Goal: Information Seeking & Learning: Learn about a topic

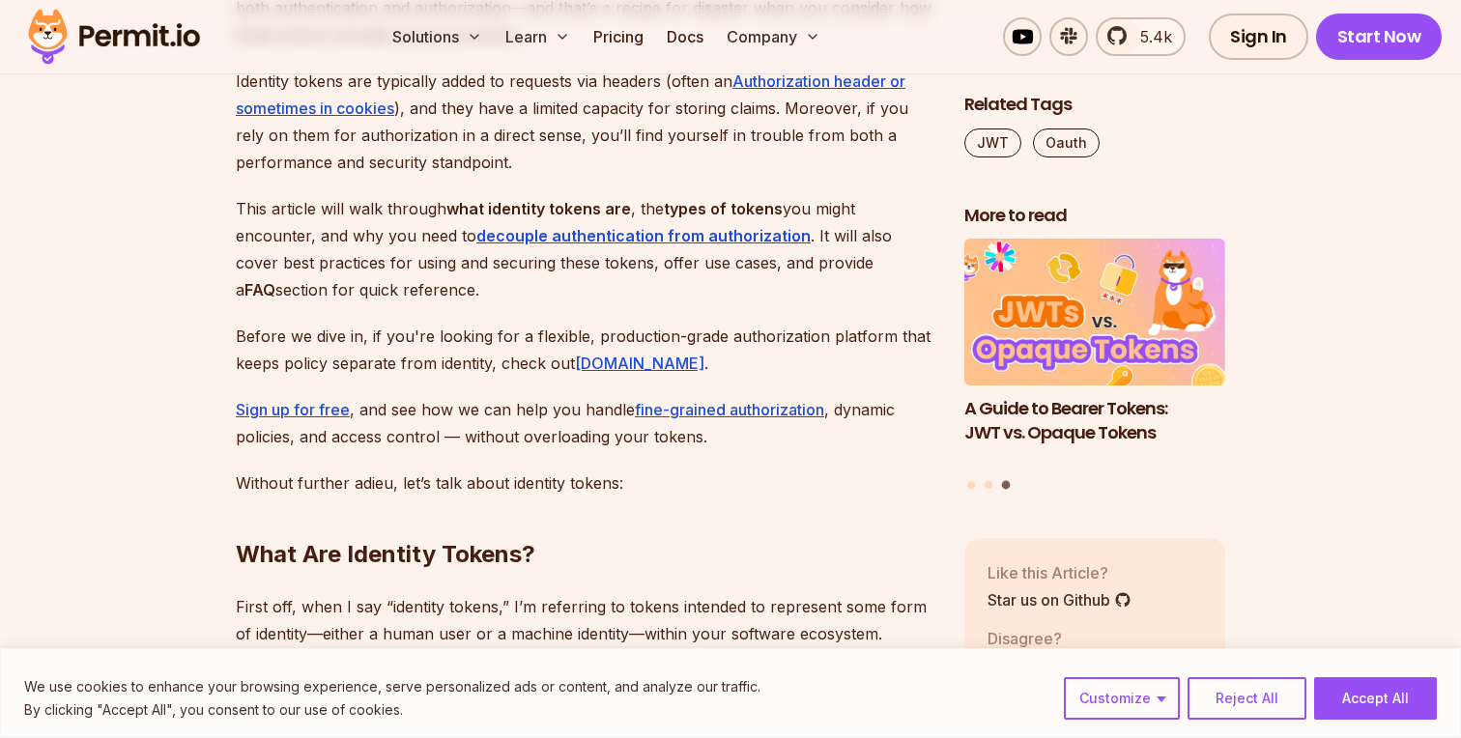
scroll to position [1557, 0]
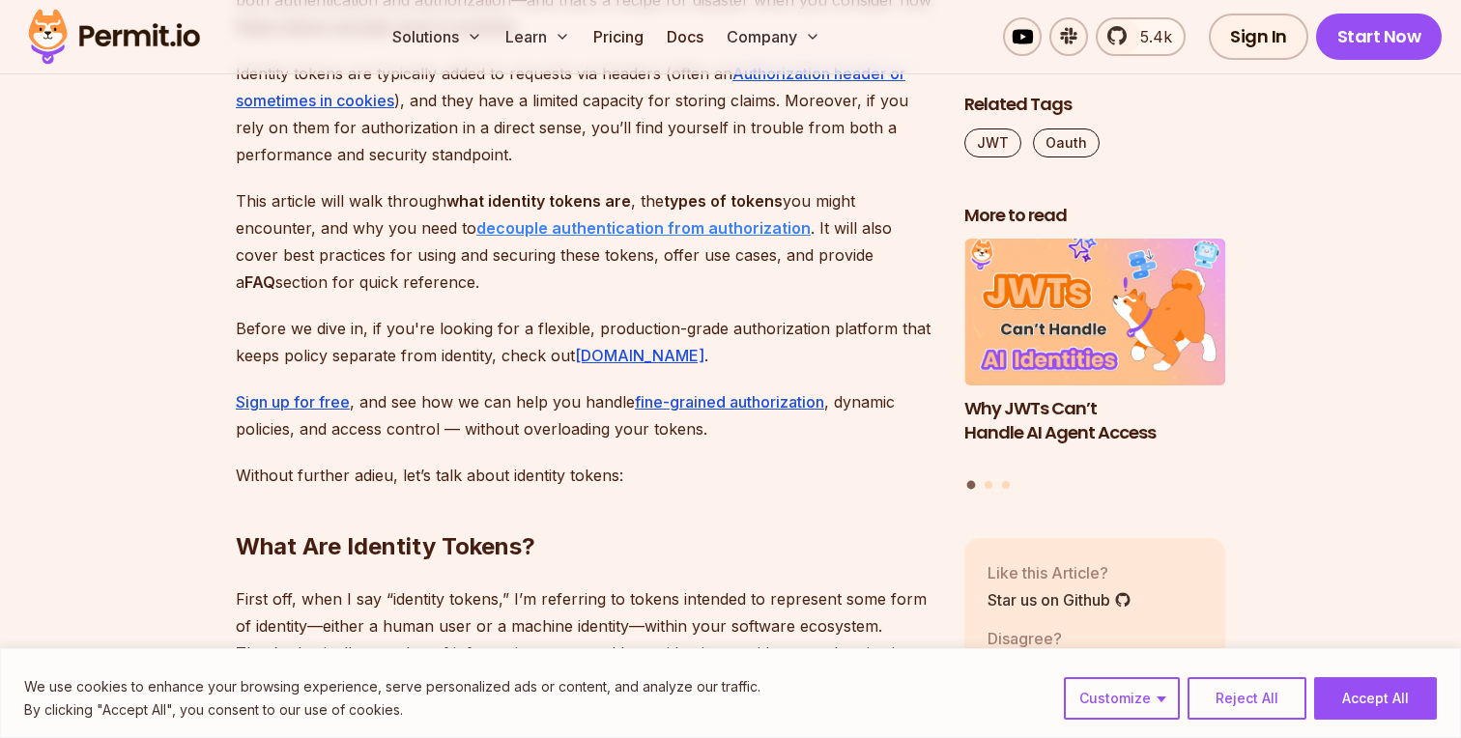
click at [662, 225] on strong "decouple authentication from authorization" at bounding box center [643, 227] width 334 height 19
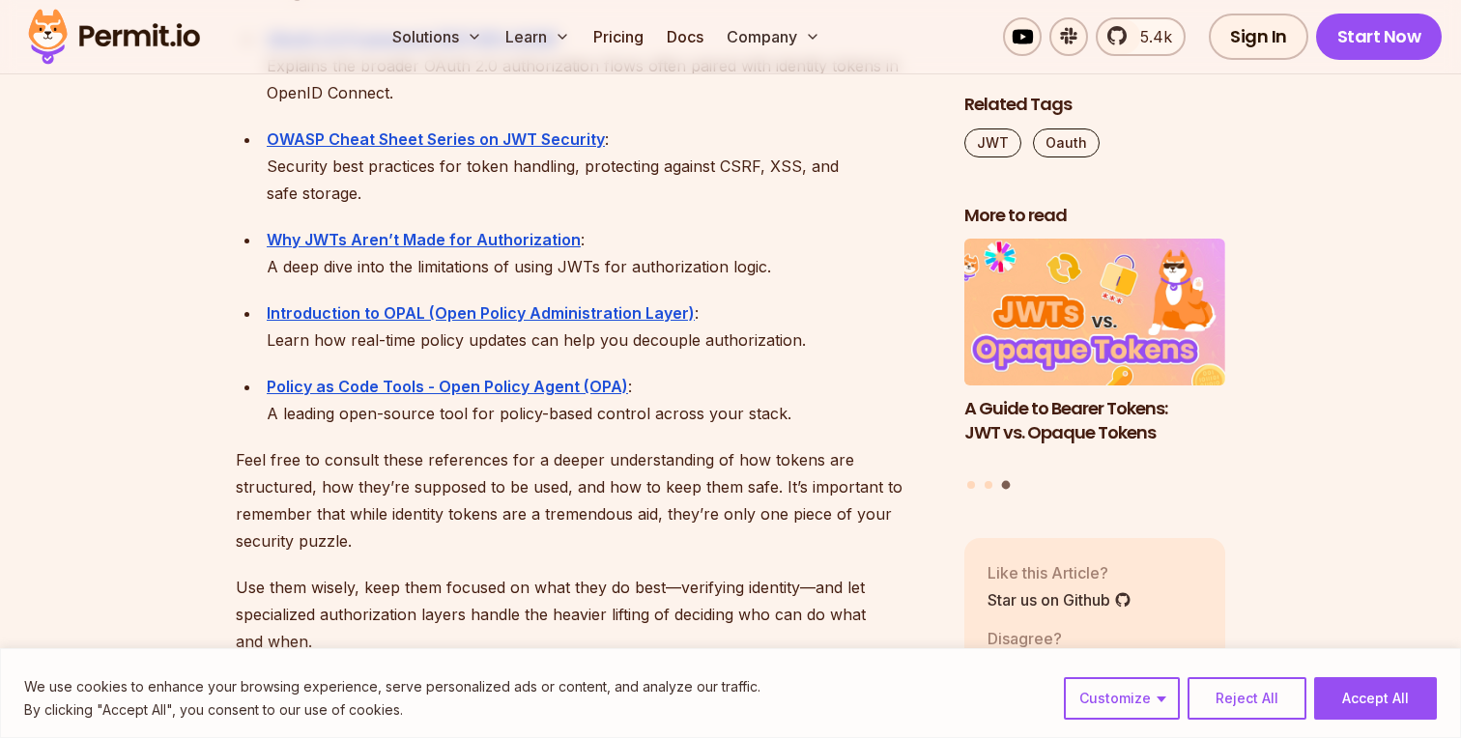
scroll to position [12729, 0]
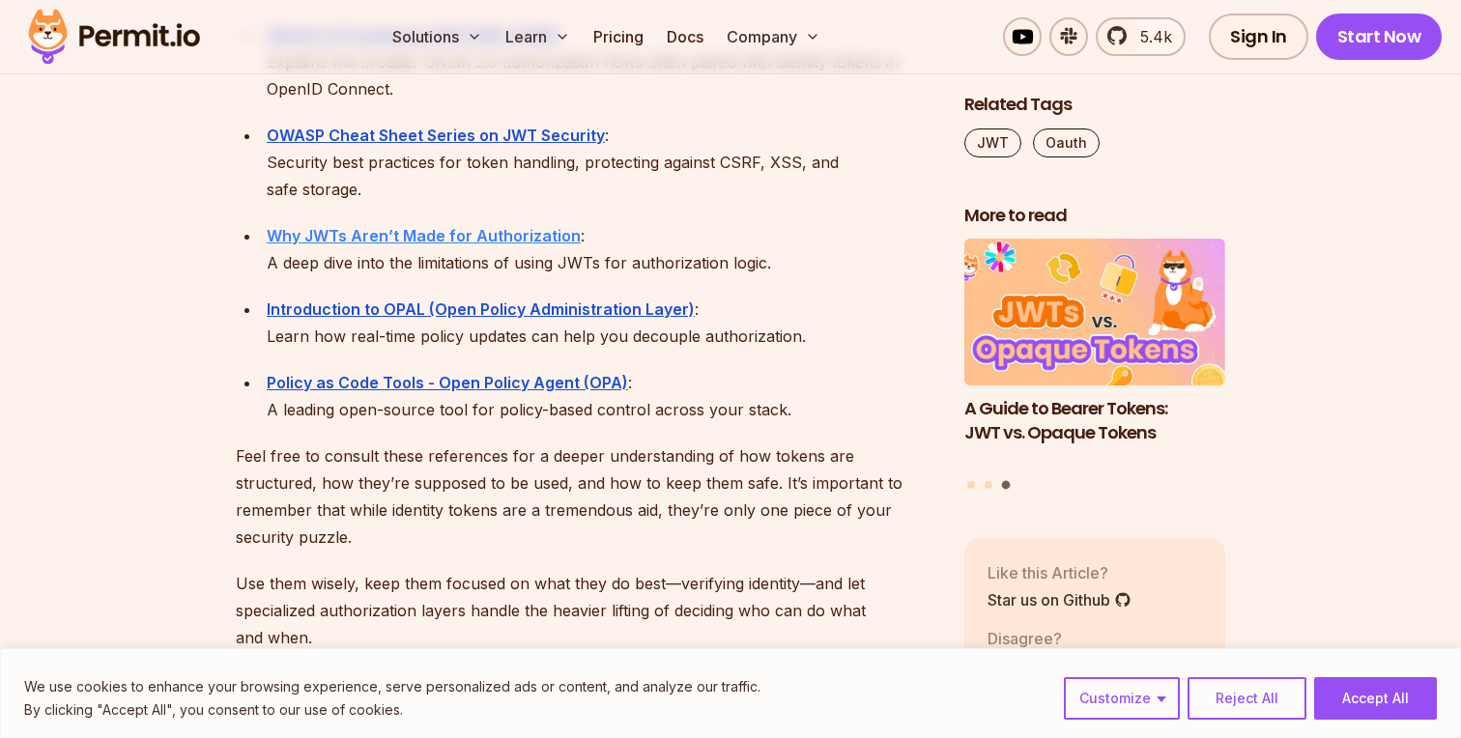
click at [513, 226] on strong "Why JWTs Aren’t Made for Authorization" at bounding box center [424, 235] width 314 height 19
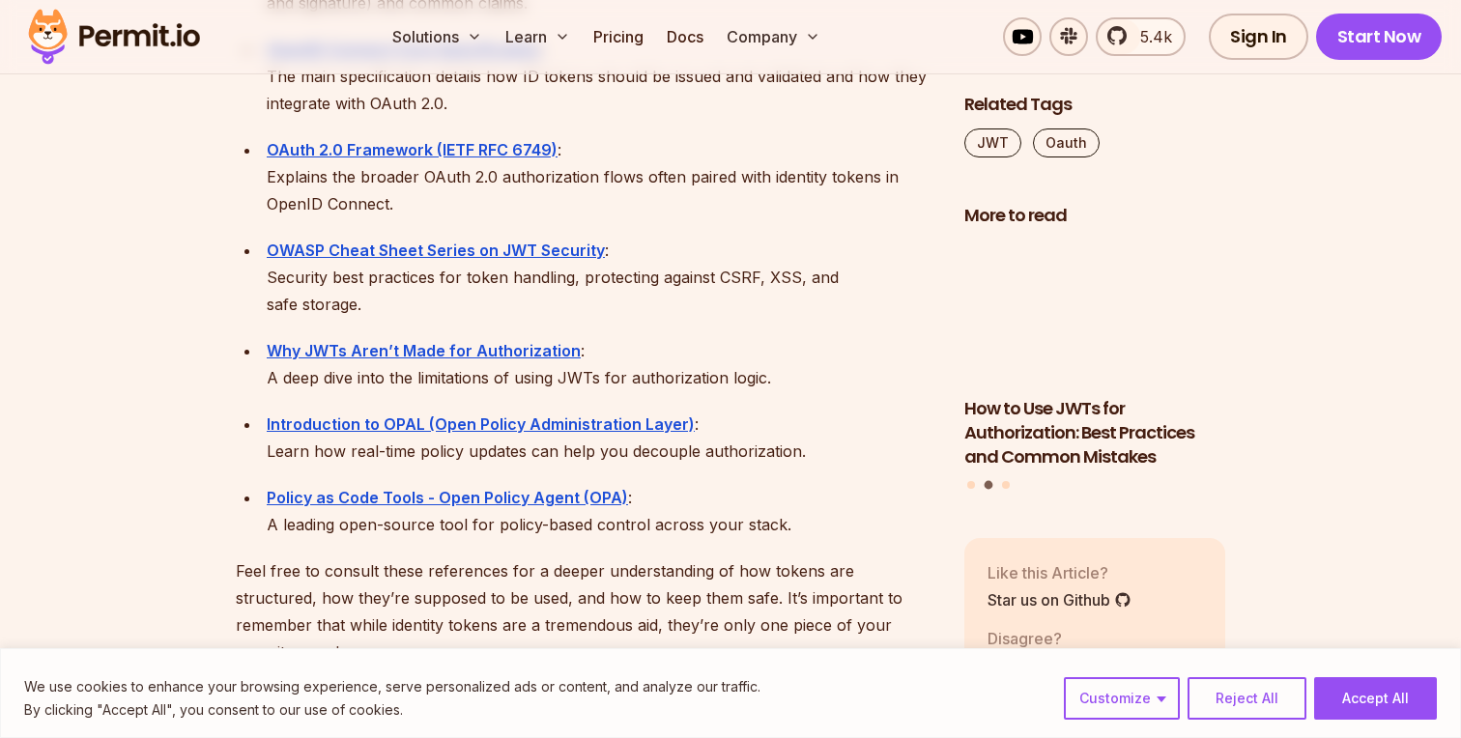
scroll to position [12590, 0]
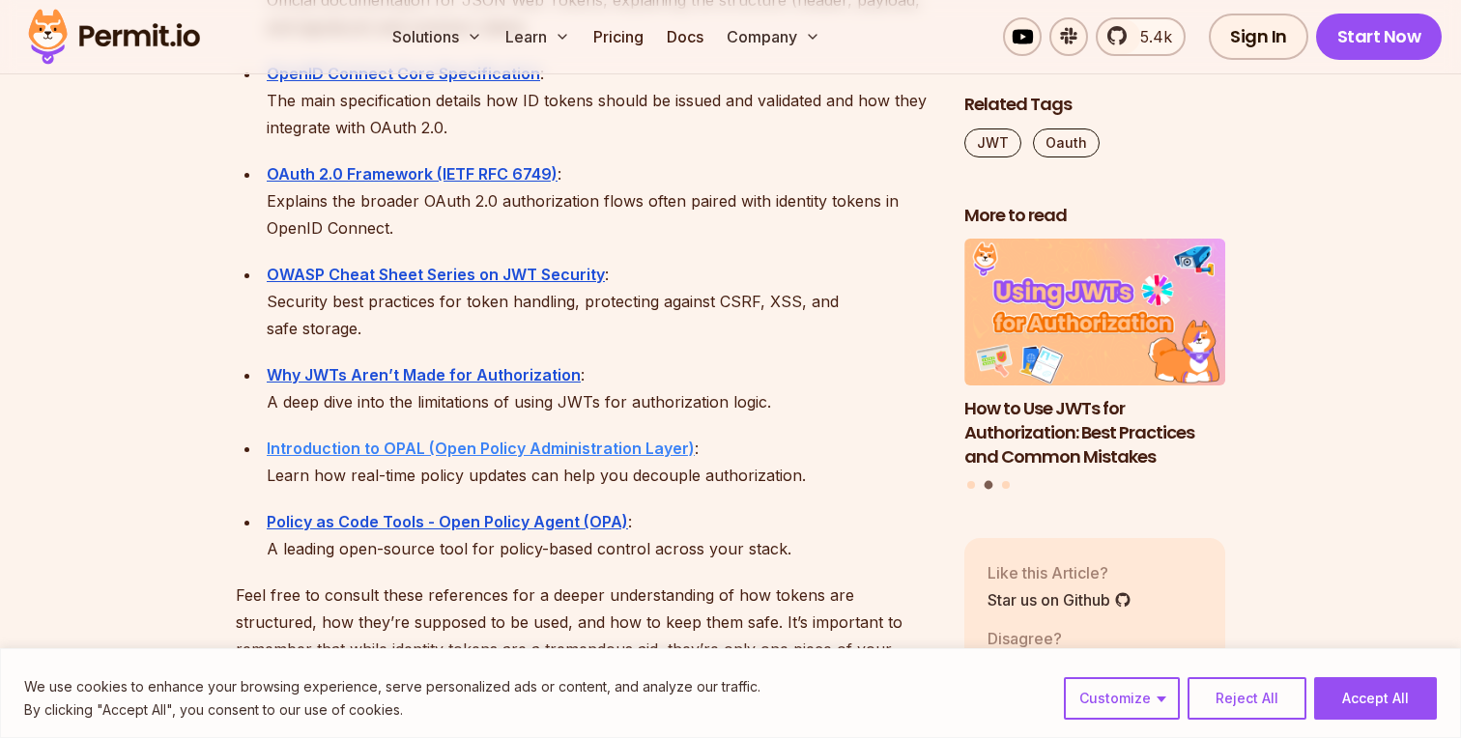
click at [446, 439] on strong "Introduction to OPAL (Open Policy Administration Layer)" at bounding box center [481, 448] width 428 height 19
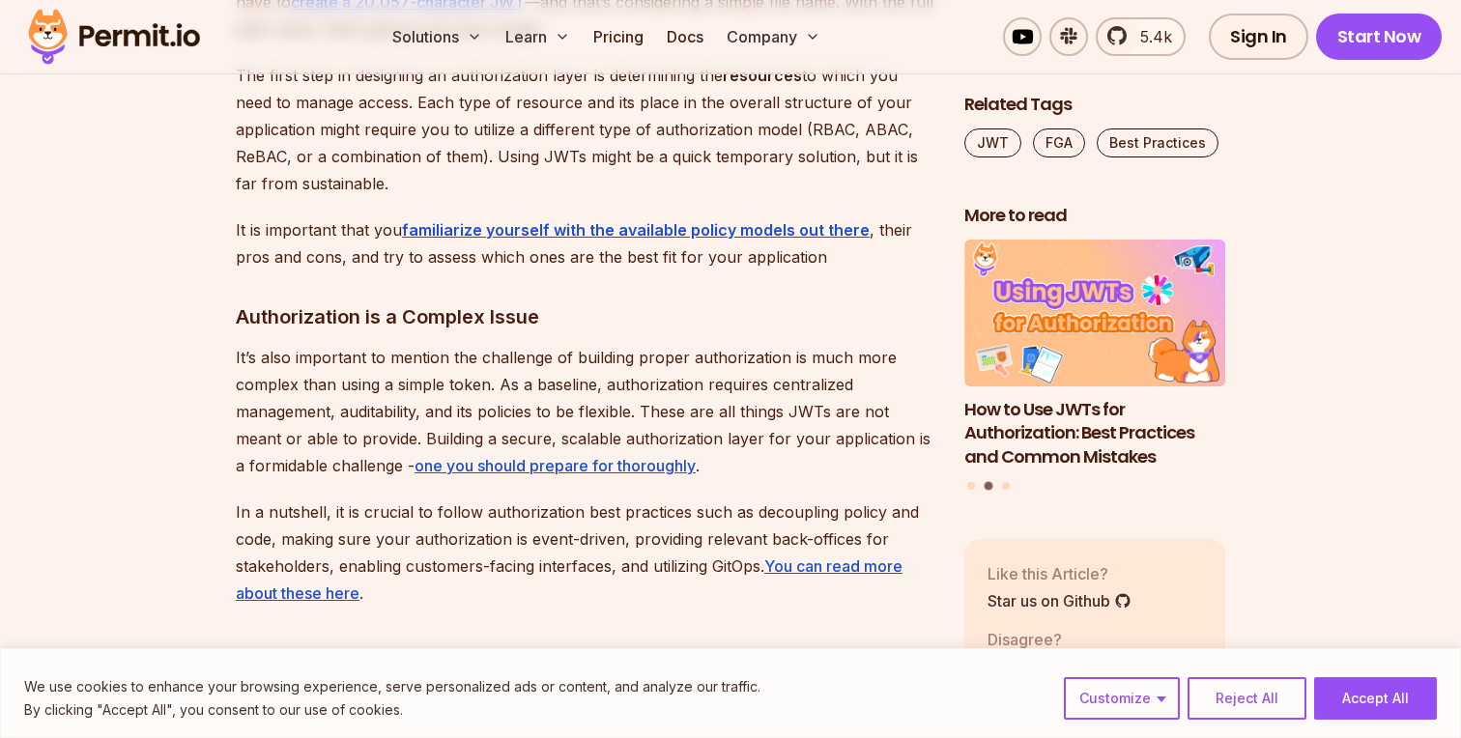
scroll to position [6912, 0]
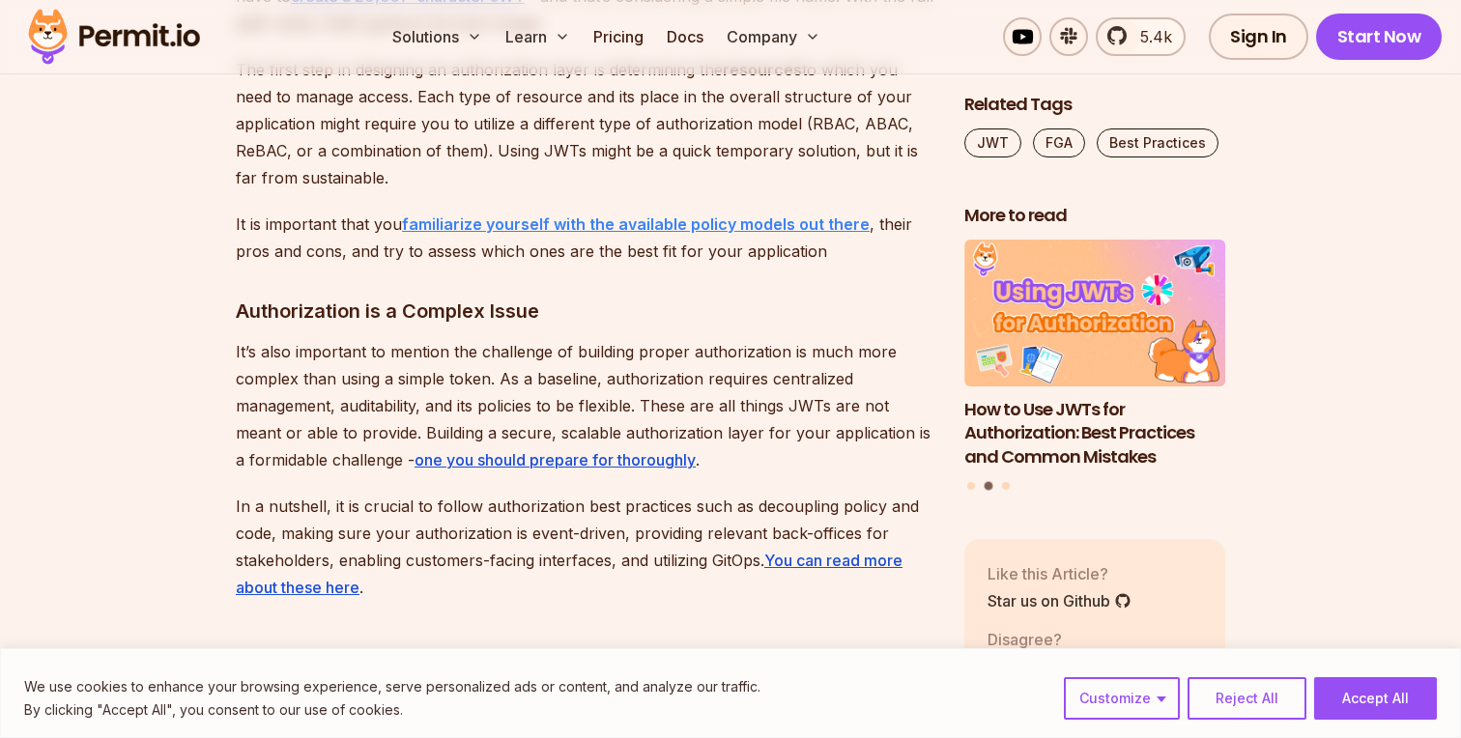
click at [554, 214] on strong "familiarize yourself with the available policy models out there" at bounding box center [636, 223] width 468 height 19
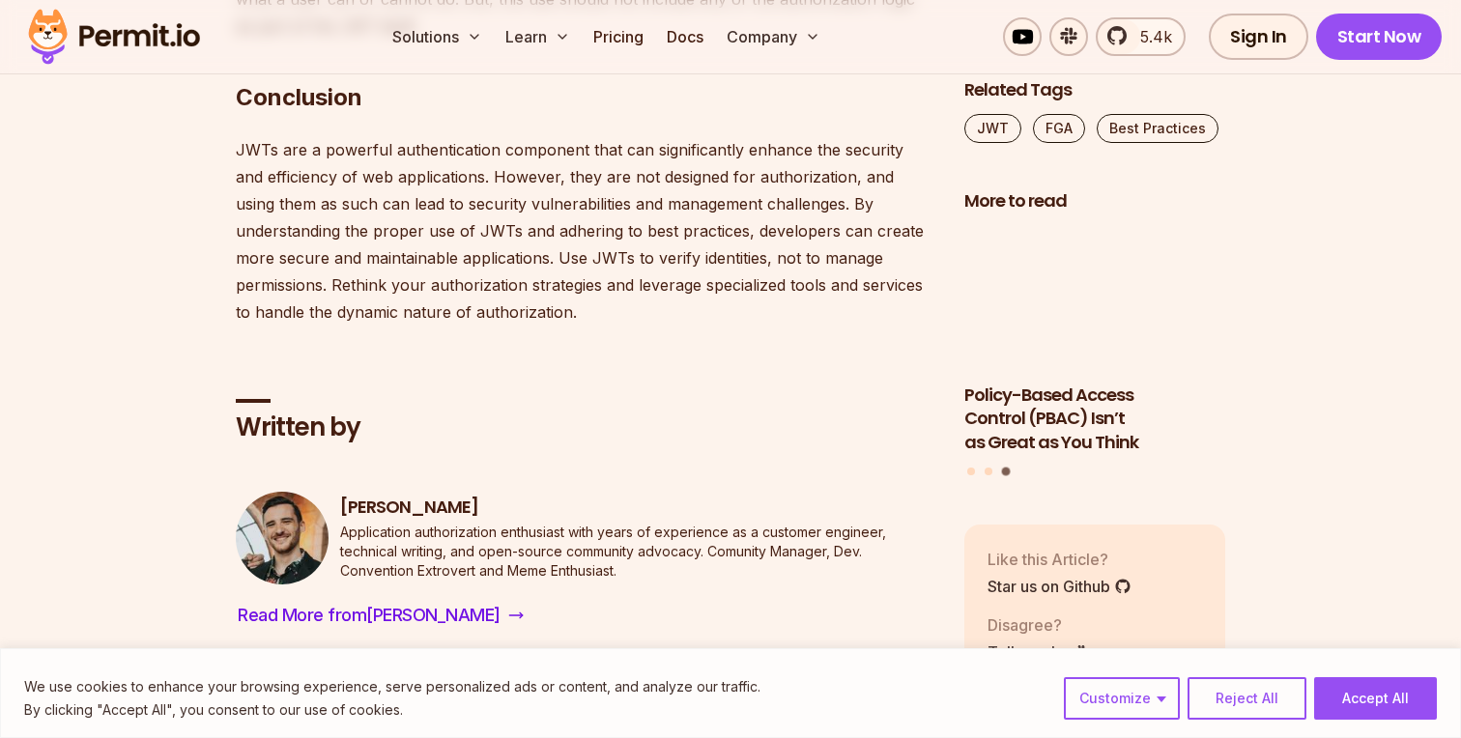
scroll to position [7701, 0]
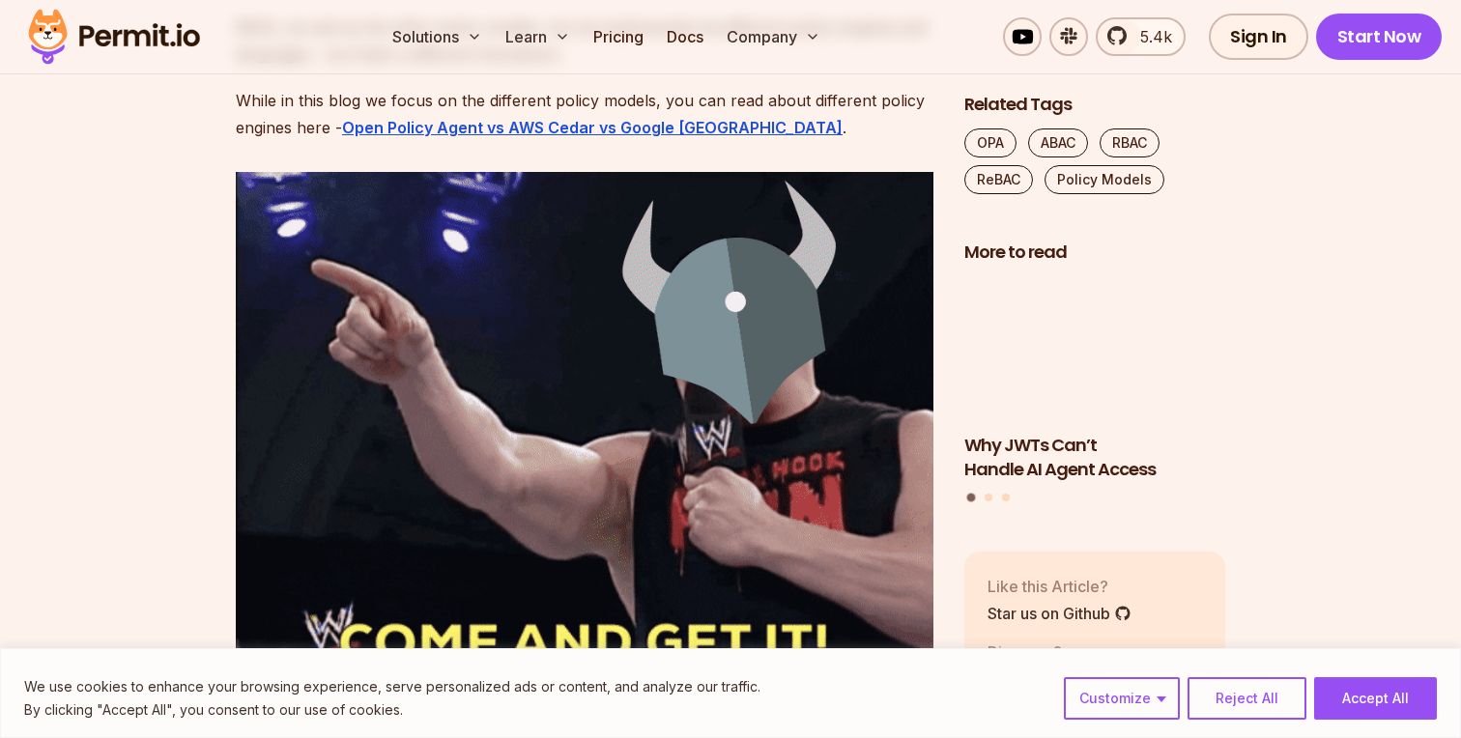
scroll to position [3734, 0]
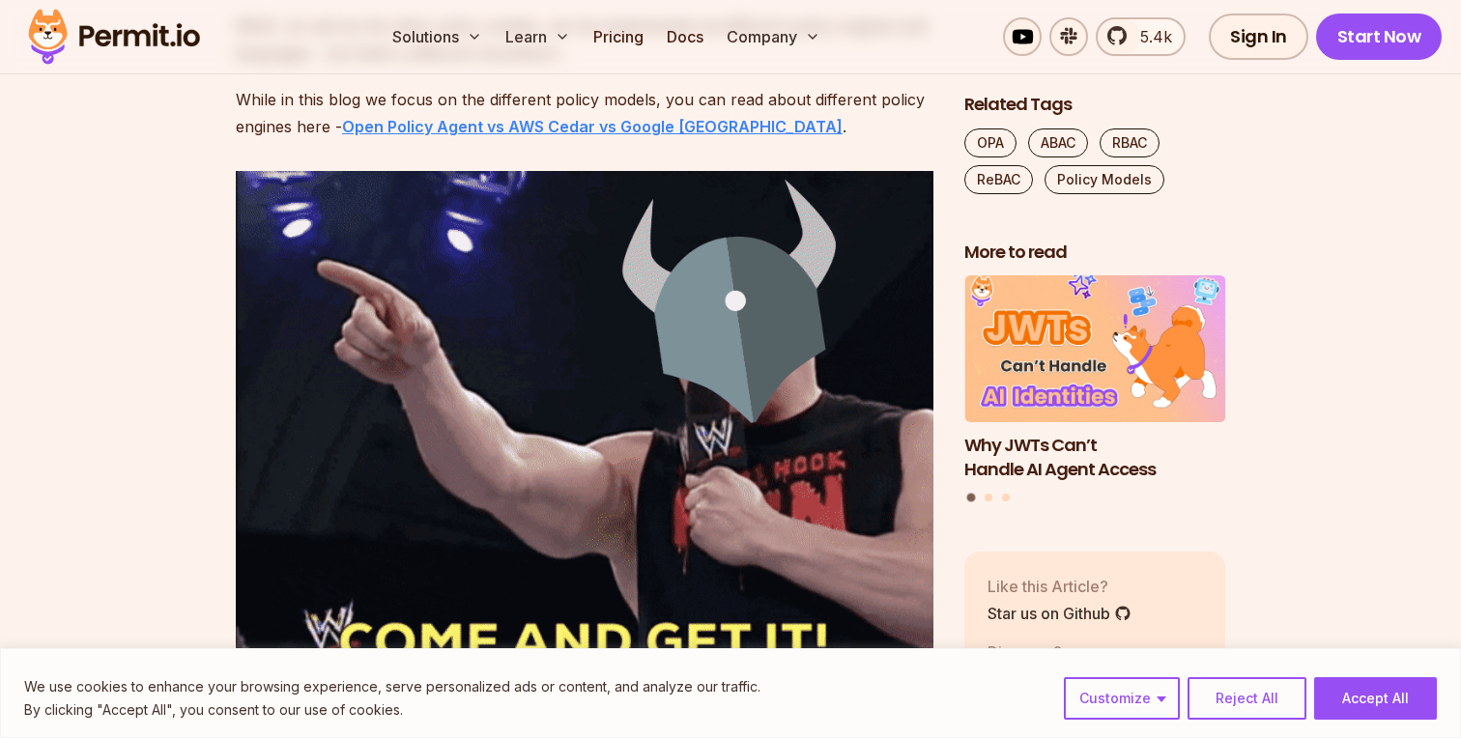
click at [596, 136] on strong "Open Policy Agent vs AWS Cedar vs Google Zanzibar" at bounding box center [592, 126] width 500 height 19
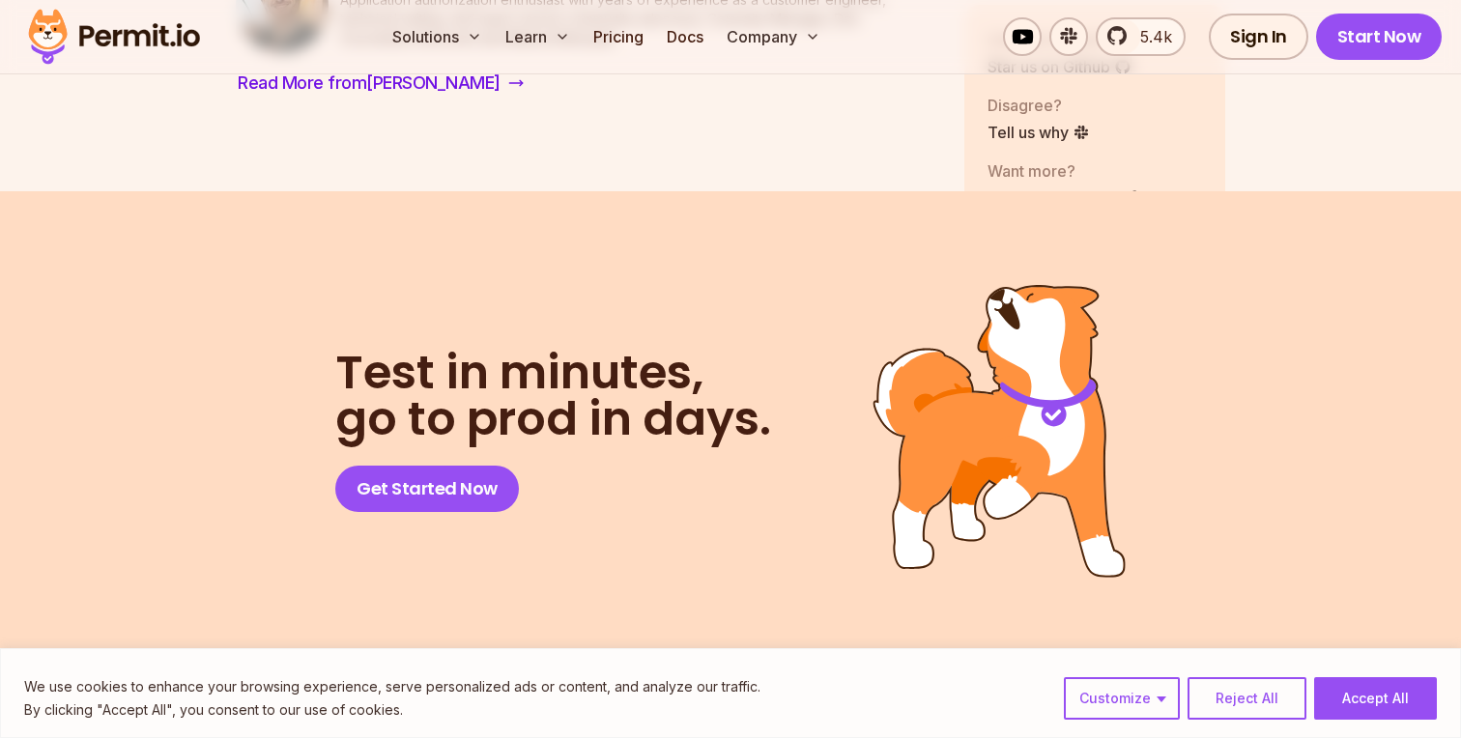
scroll to position [15072, 0]
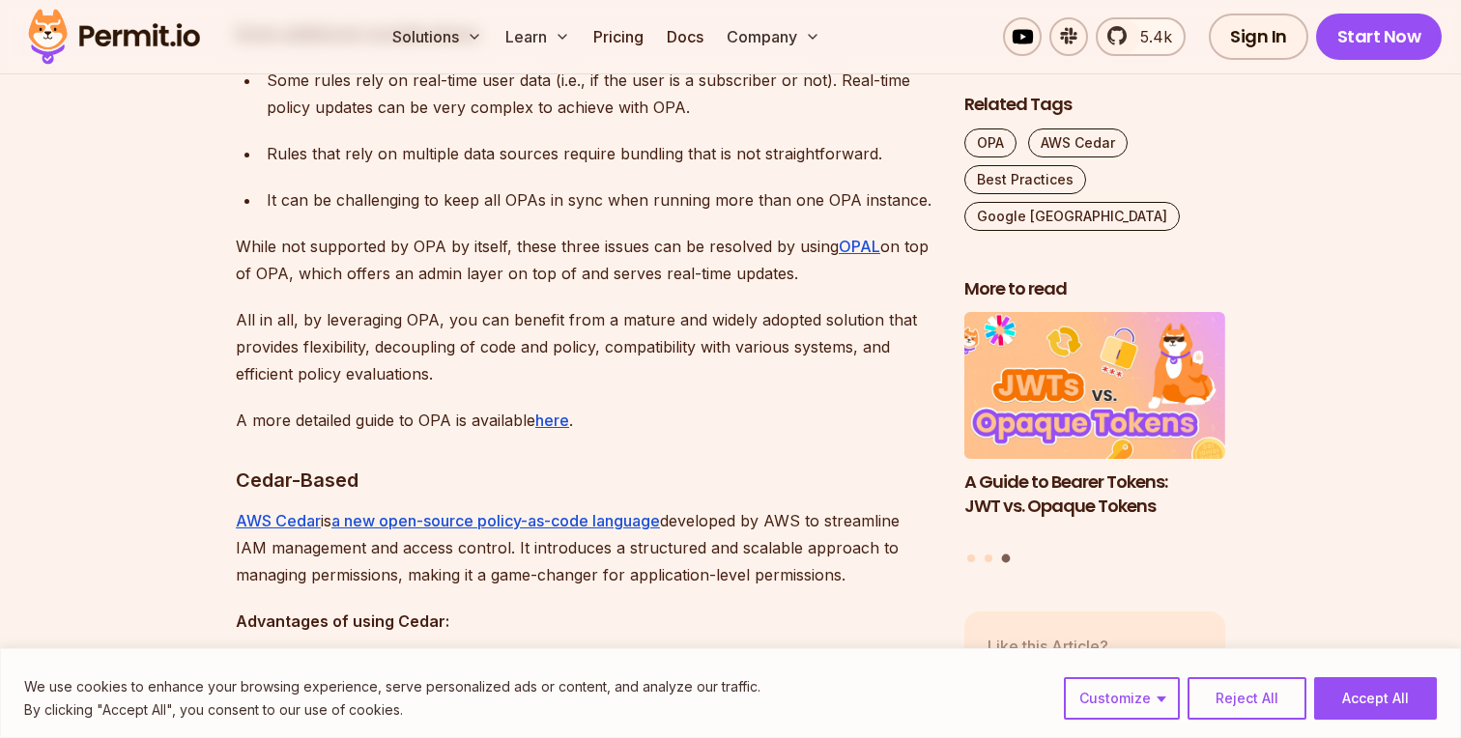
scroll to position [2373, 0]
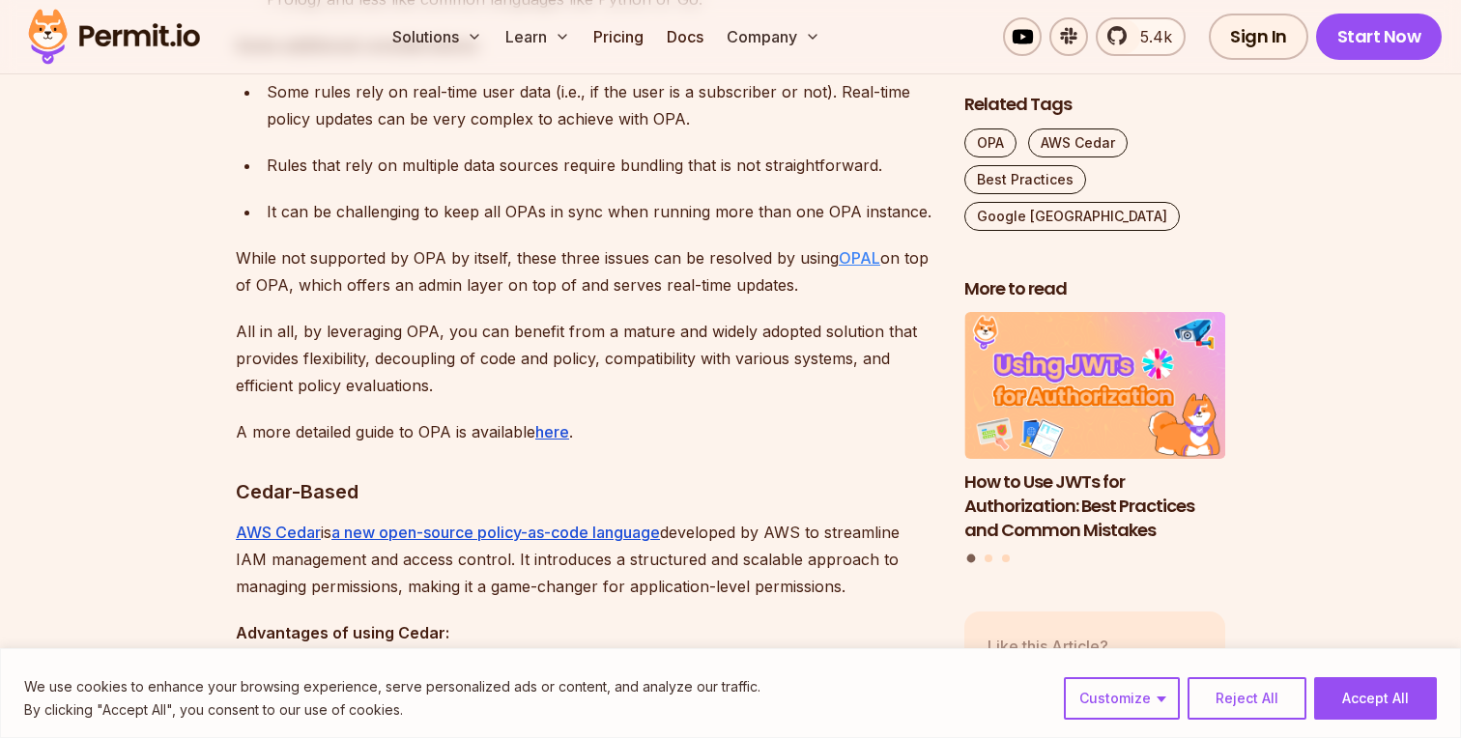
click at [853, 248] on u "OPAL" at bounding box center [859, 257] width 42 height 19
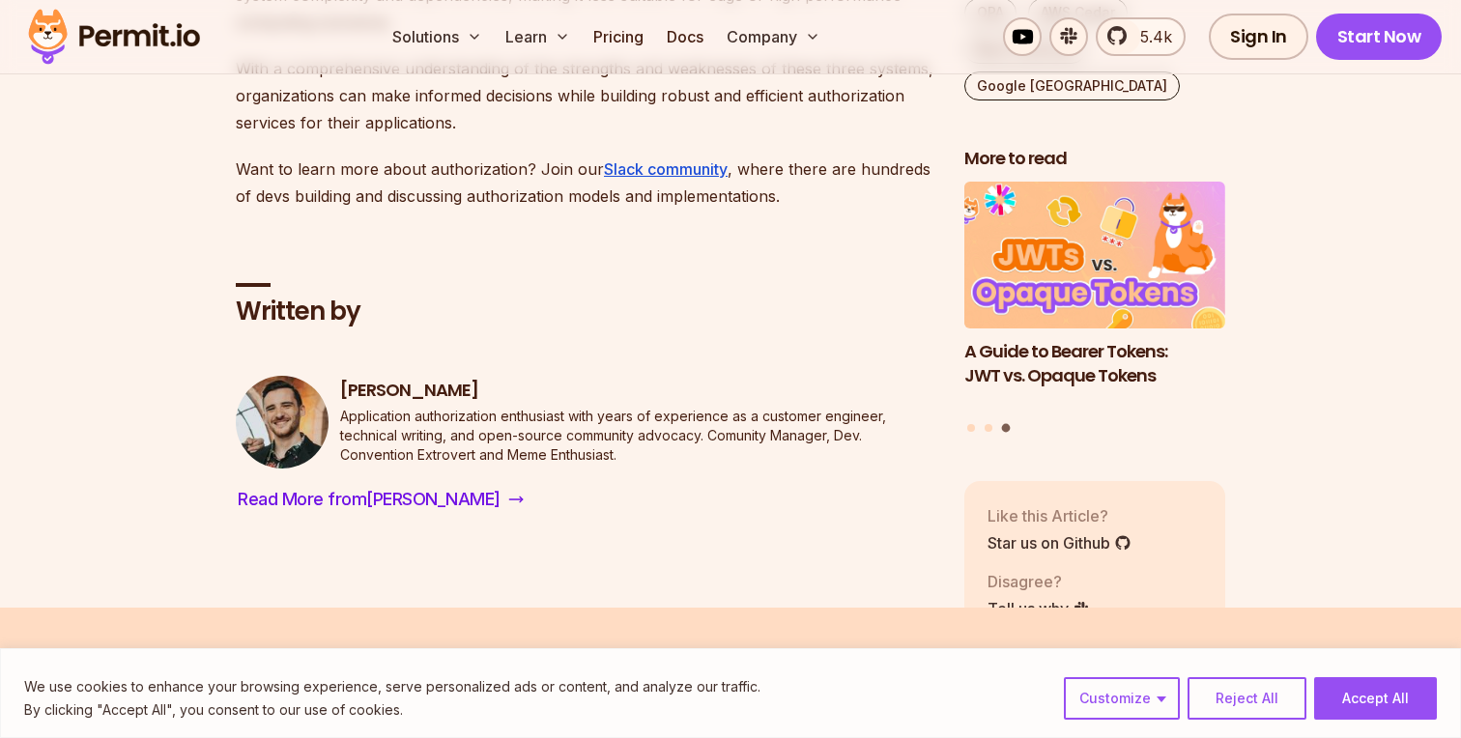
scroll to position [4844, 0]
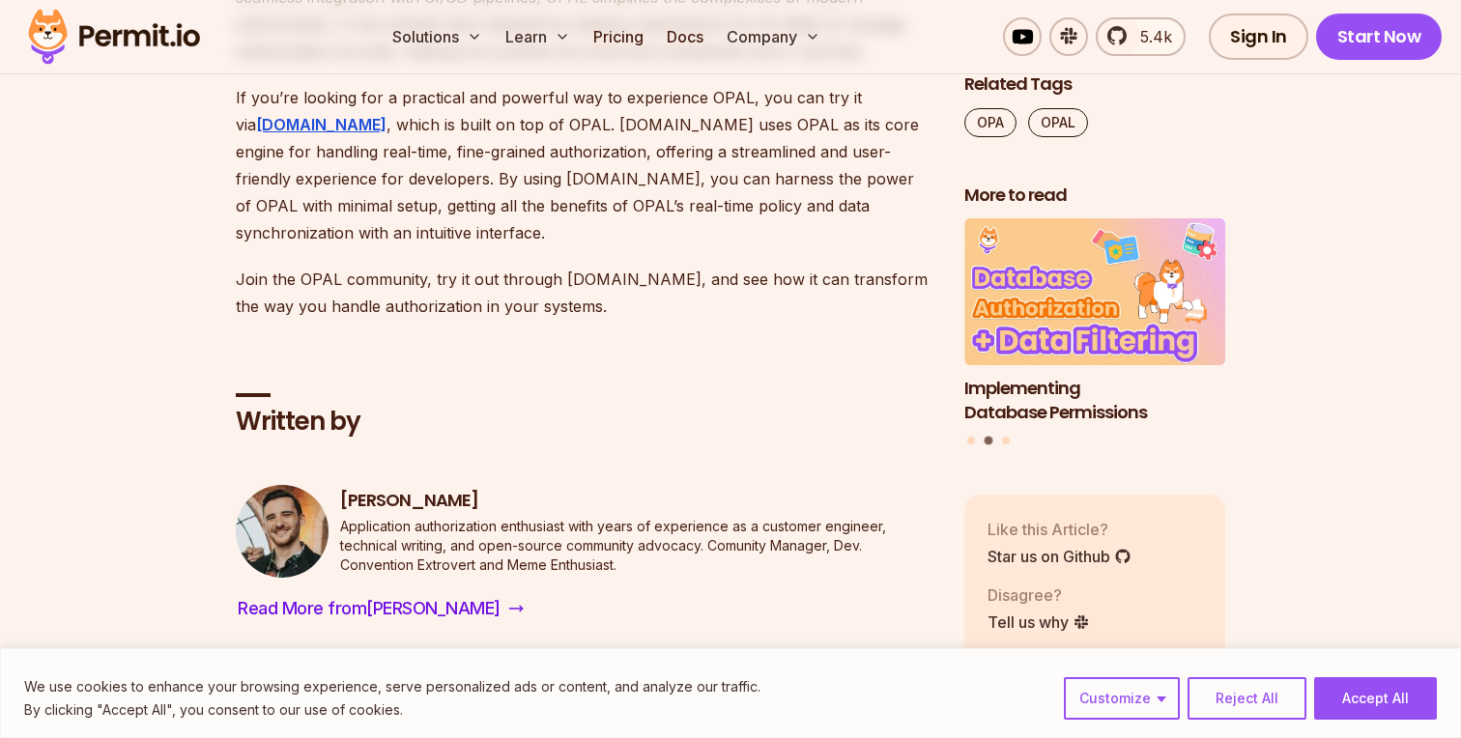
scroll to position [12548, 0]
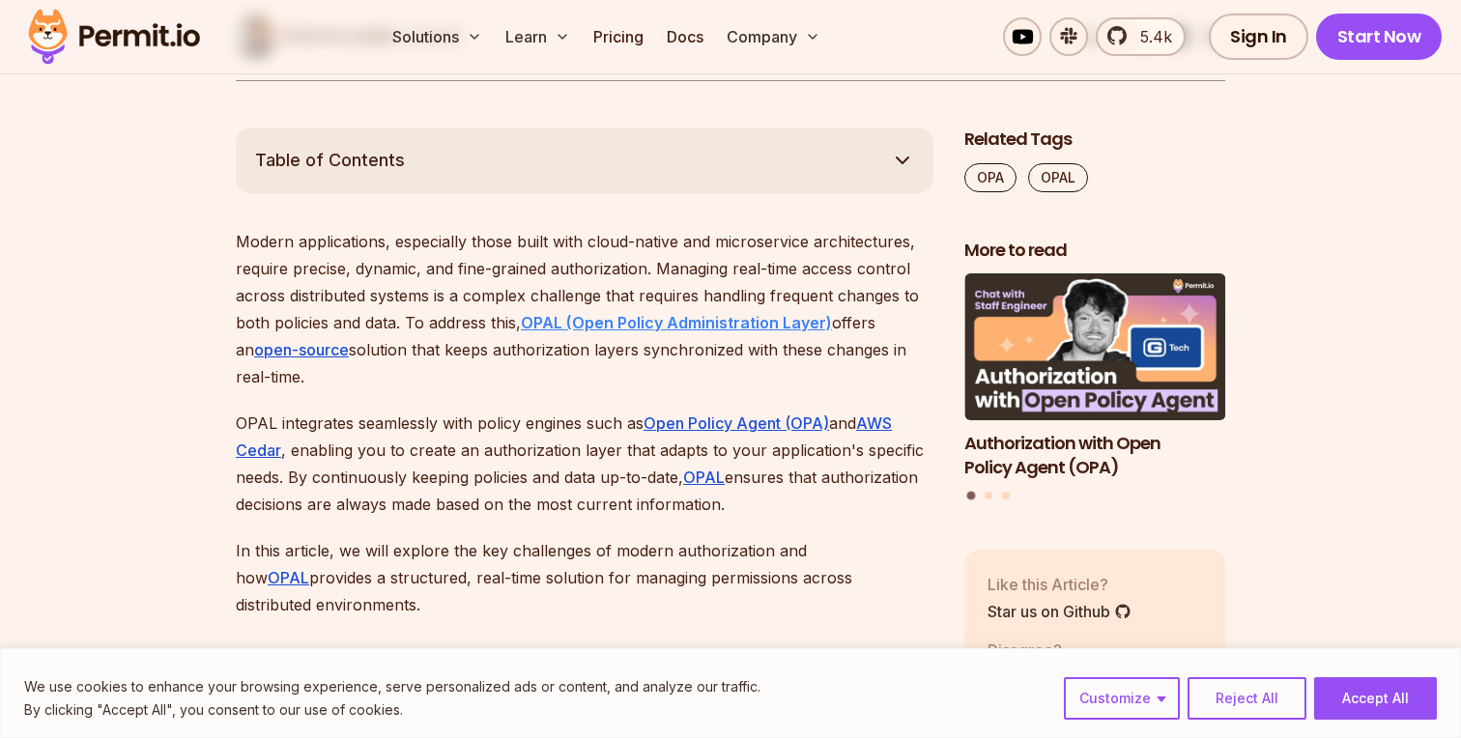
click at [554, 328] on strong "OPAL (Open Policy Administration Layer)" at bounding box center [676, 322] width 311 height 19
